Goal: Find specific page/section: Locate a particular part of the current website

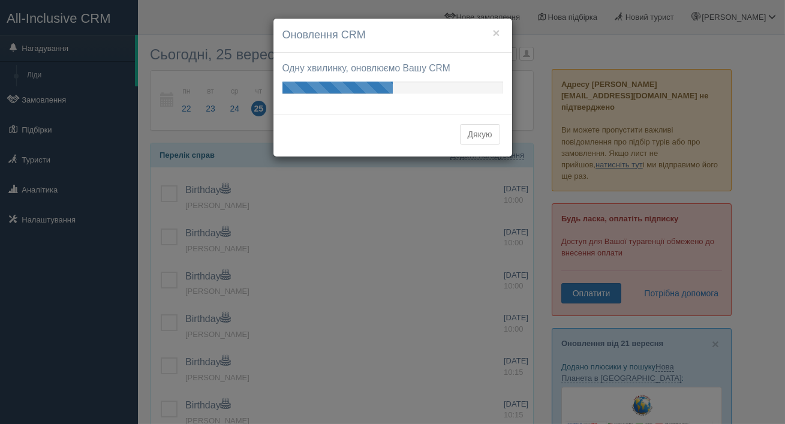
click at [483, 137] on button "Дякую" at bounding box center [480, 134] width 40 height 20
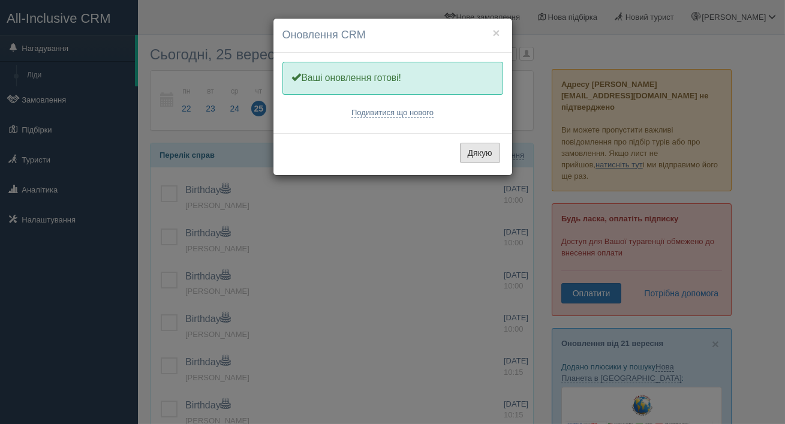
click at [478, 157] on button "Дякую" at bounding box center [480, 153] width 40 height 20
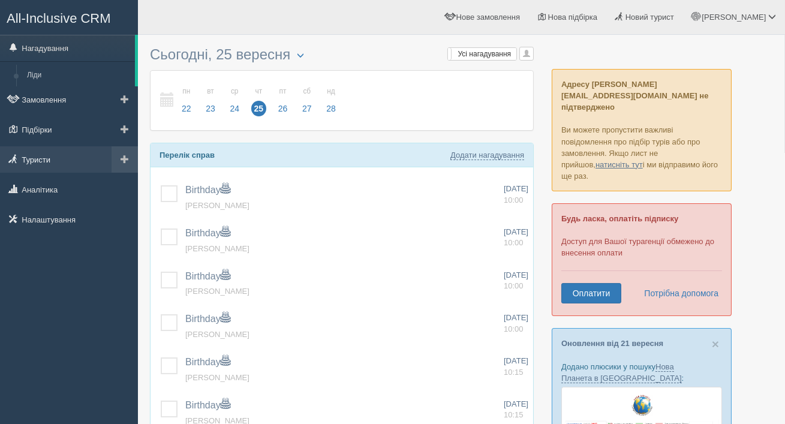
click at [64, 162] on link "Туристи" at bounding box center [69, 159] width 138 height 26
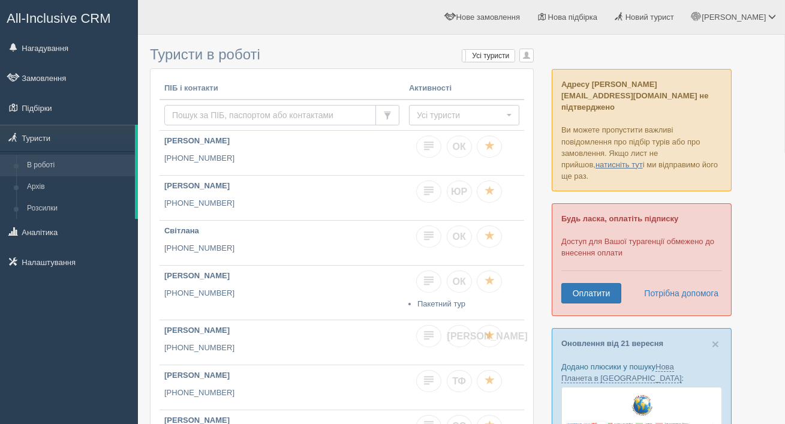
click at [248, 113] on input "text" at bounding box center [270, 115] width 212 height 20
paste input "[PHONE_NUMBER]"
type input "[PHONE_NUMBER]"
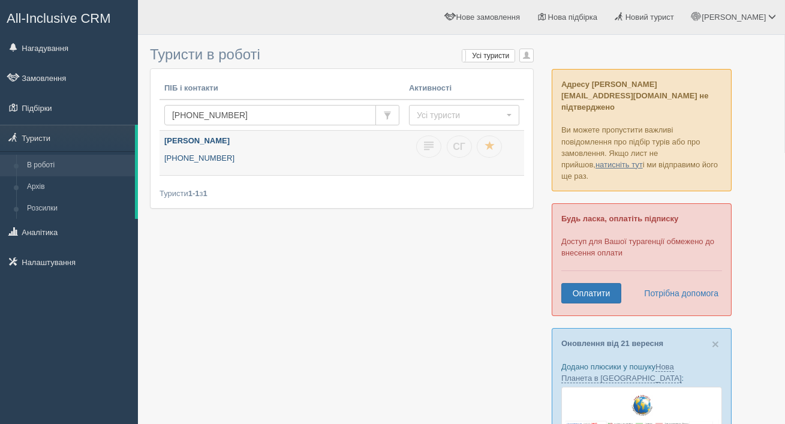
click at [232, 151] on link "[PERSON_NAME] [PHONE_NUMBER]" at bounding box center [281, 153] width 245 height 44
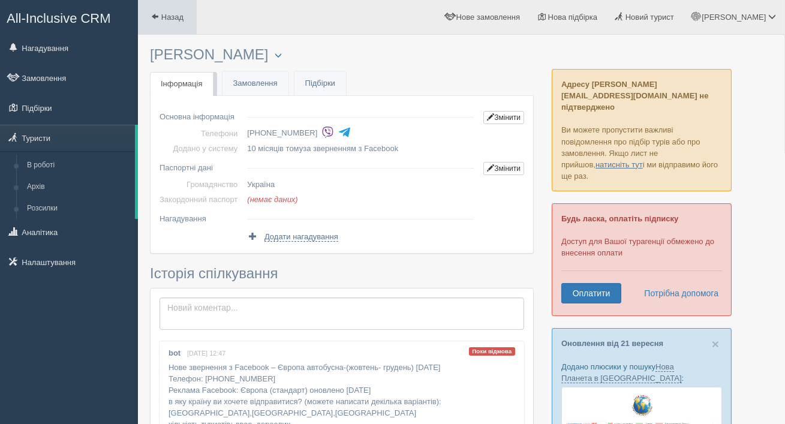
click at [158, 18] on span at bounding box center [155, 17] width 8 height 8
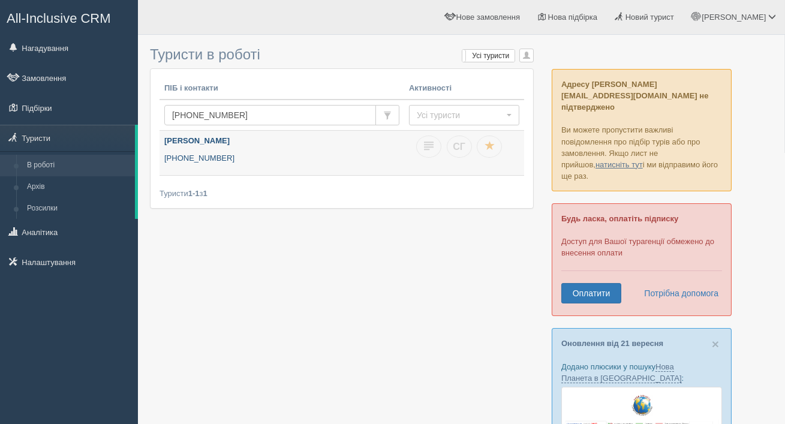
click at [243, 149] on link "Людмила Долинай +380 50 664 6630" at bounding box center [281, 153] width 245 height 44
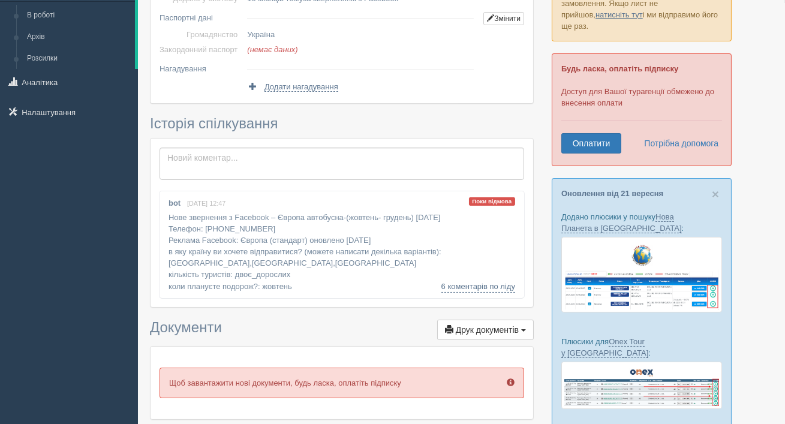
scroll to position [168, 0]
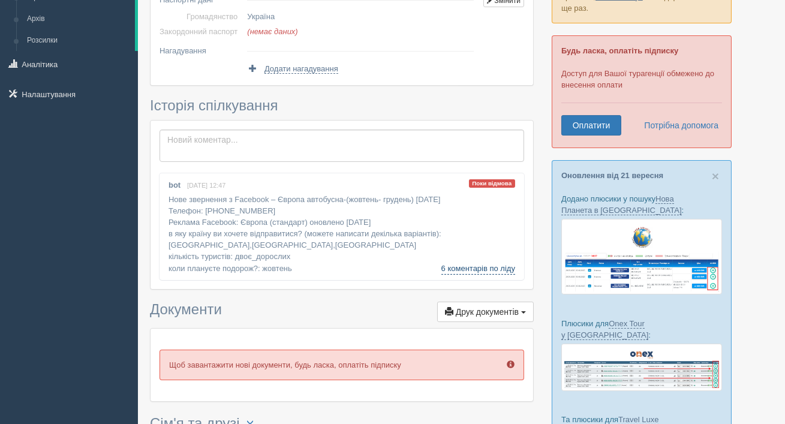
click at [477, 267] on link "6 коментарів по ліду" at bounding box center [478, 269] width 74 height 12
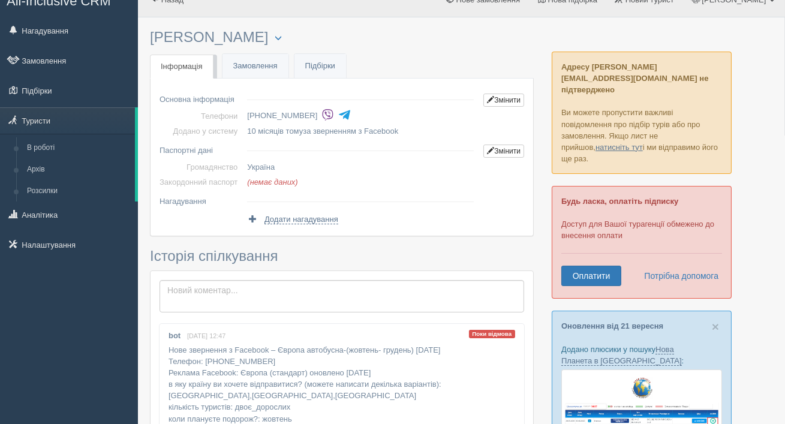
scroll to position [16, 0]
